Goal: Transaction & Acquisition: Purchase product/service

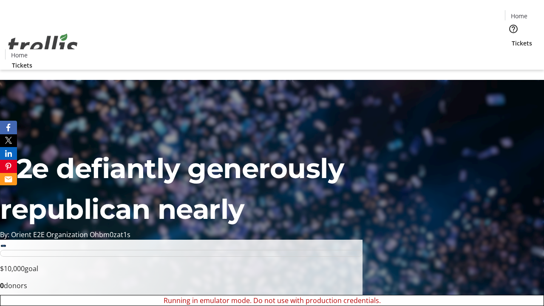
click at [520, 13] on span "Sign Up" at bounding box center [523, 12] width 25 height 10
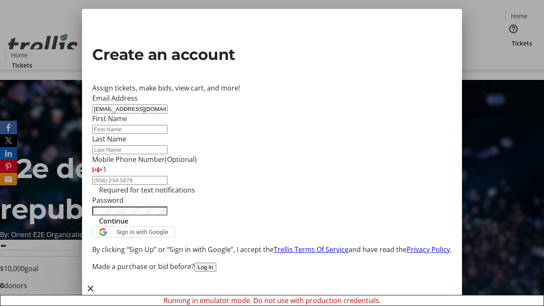
type input "[EMAIL_ADDRESS][DOMAIN_NAME]"
type input "Bo"
type input "[PERSON_NAME]"
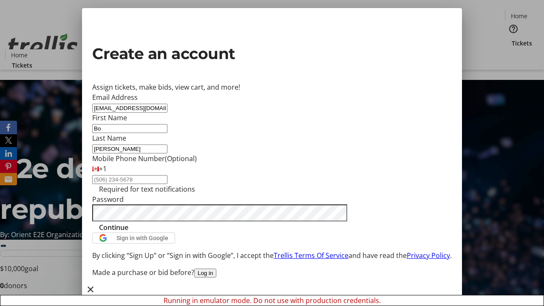
click at [128, 233] on span "Continue" at bounding box center [113, 227] width 29 height 10
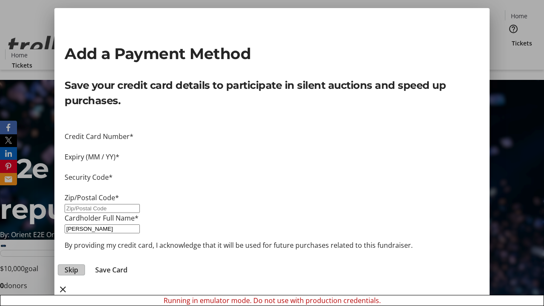
click at [78, 265] on span "Skip" at bounding box center [72, 270] width 14 height 10
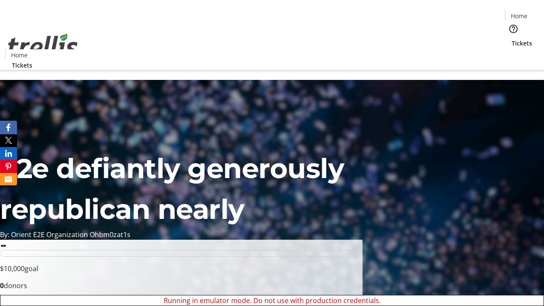
click at [512, 39] on span "Tickets" at bounding box center [522, 43] width 20 height 9
